Goal: Task Accomplishment & Management: Complete application form

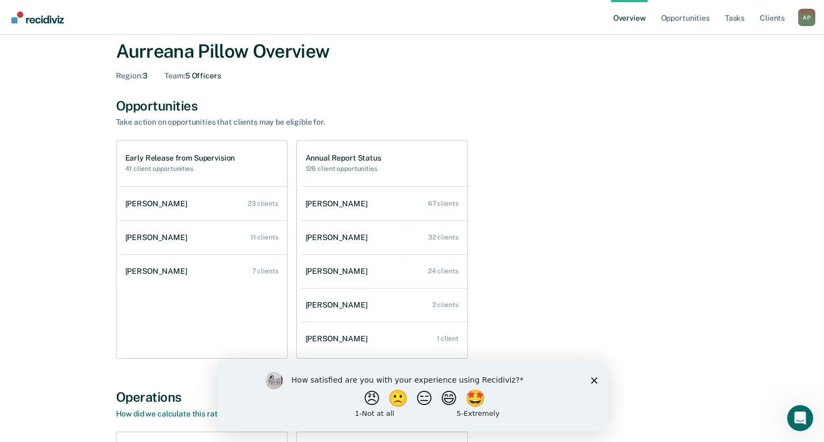
scroll to position [22, 0]
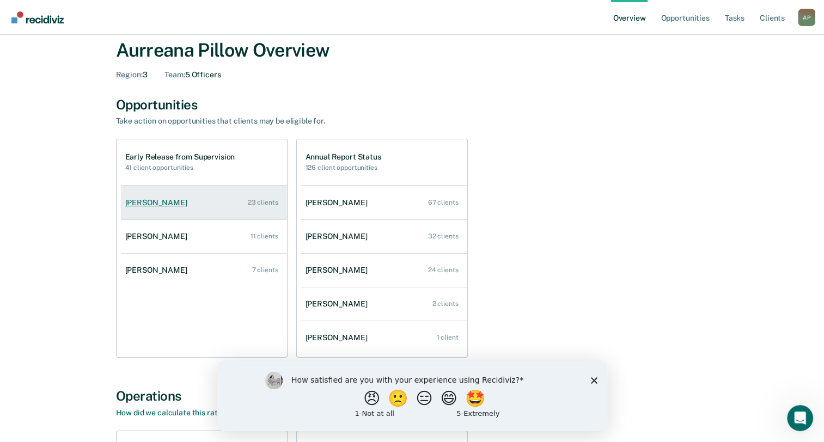
click at [151, 210] on link "[PERSON_NAME] 23 clients" at bounding box center [204, 202] width 166 height 31
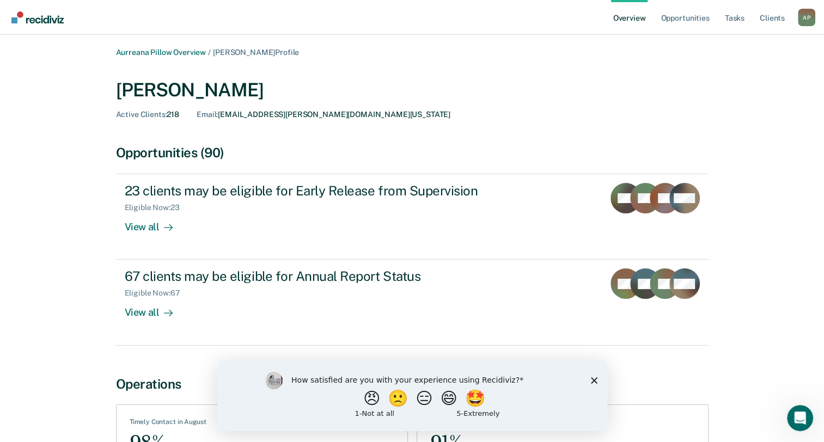
click at [594, 378] on icon "Close survey" at bounding box center [593, 380] width 7 height 7
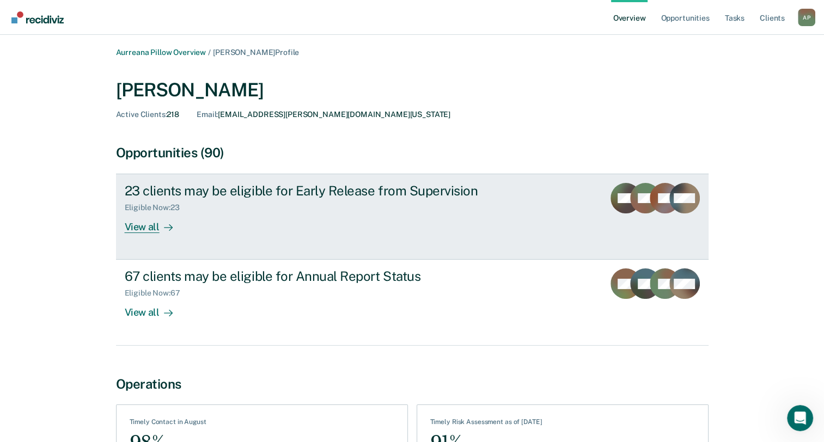
click at [148, 231] on div "View all" at bounding box center [155, 222] width 61 height 21
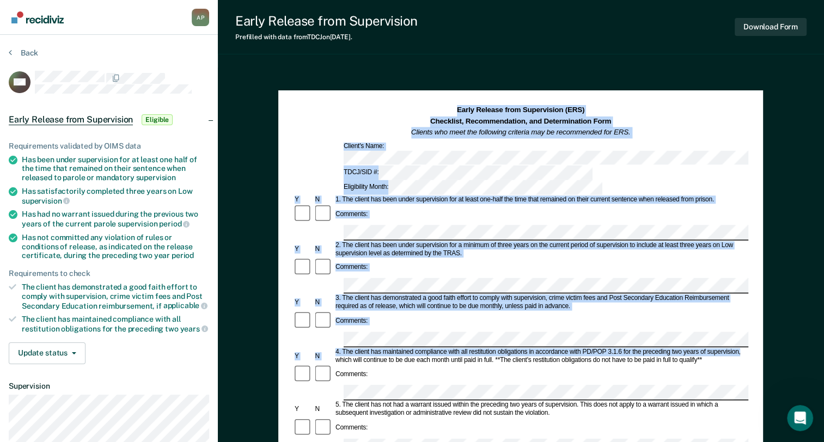
drag, startPoint x: 775, startPoint y: 78, endPoint x: 836, endPoint y: 218, distance: 152.2
click at [824, 218] on html "Looks like you’re using Internet Explorer 11. For faster loading and a better e…" at bounding box center [412, 221] width 824 height 442
